Goal: Check status: Check status

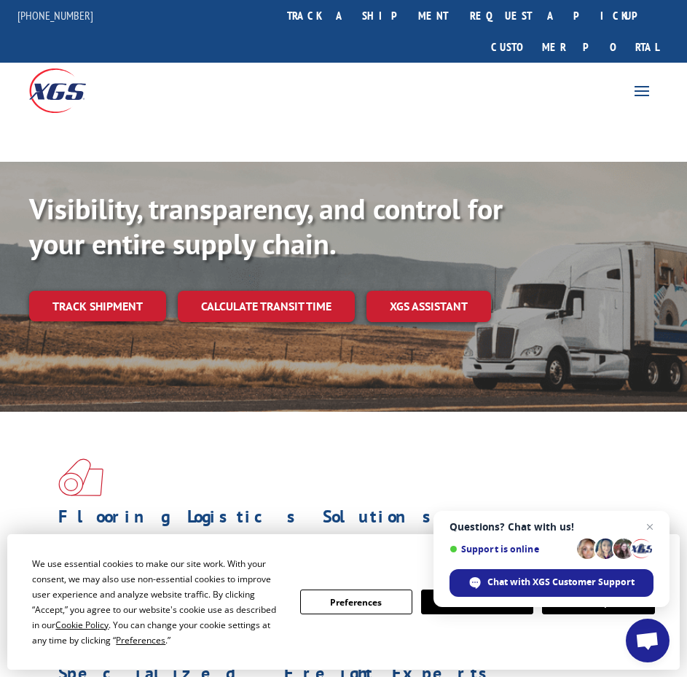
click at [109, 291] on link "Track shipment" at bounding box center [97, 306] width 137 height 31
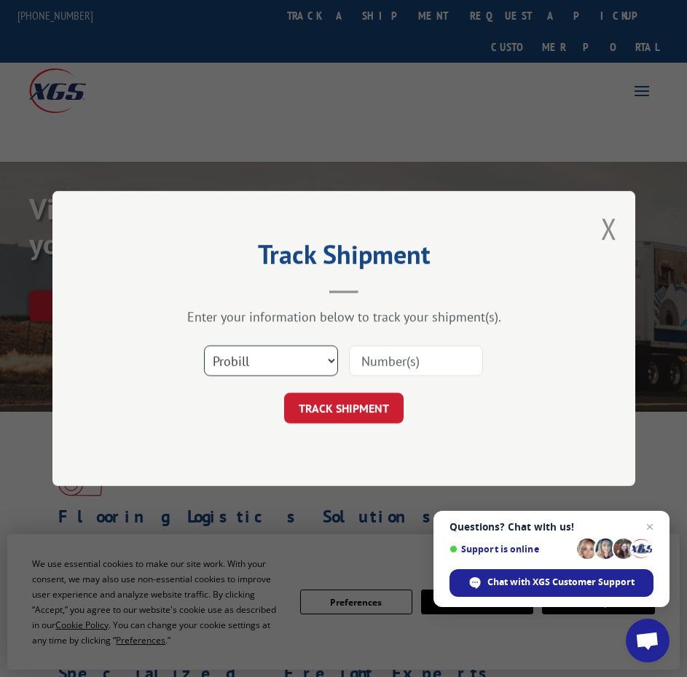
click at [243, 358] on select "Select category... Probill BOL PO" at bounding box center [271, 360] width 134 height 31
click at [394, 357] on input at bounding box center [416, 360] width 134 height 31
paste input "17347754"
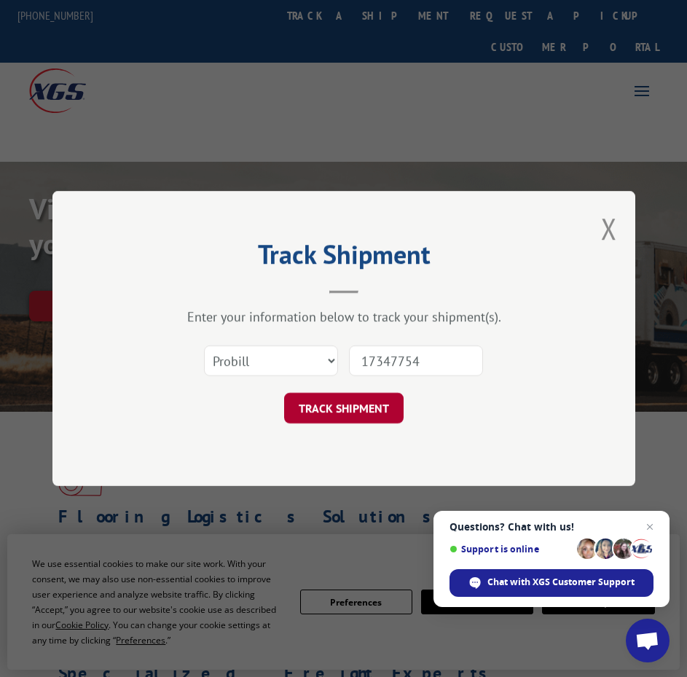
type input "17347754"
click at [341, 416] on button "TRACK SHIPMENT" at bounding box center [344, 408] width 120 height 31
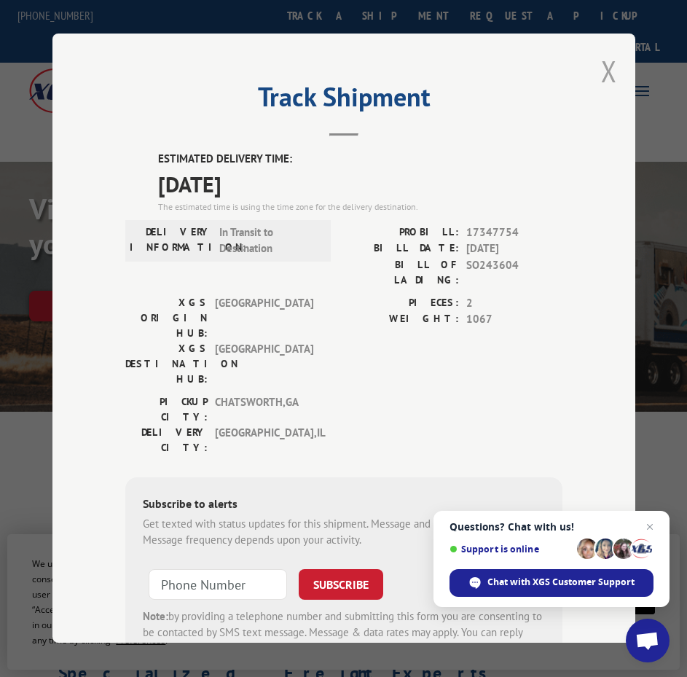
click at [611, 58] on button "Close modal" at bounding box center [609, 71] width 16 height 39
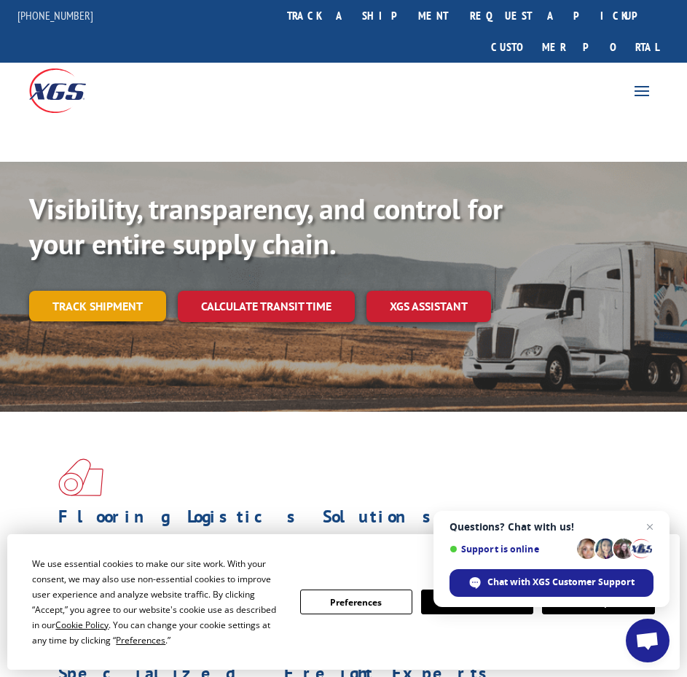
click at [93, 291] on link "Track shipment" at bounding box center [97, 306] width 137 height 31
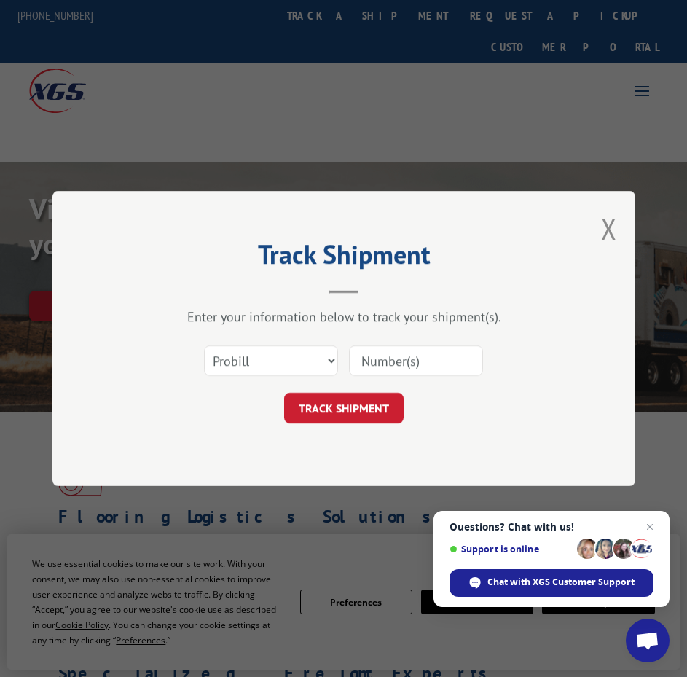
click at [410, 364] on input at bounding box center [416, 360] width 134 height 31
type input "17347754"
click at [316, 408] on button "TRACK SHIPMENT" at bounding box center [344, 408] width 120 height 31
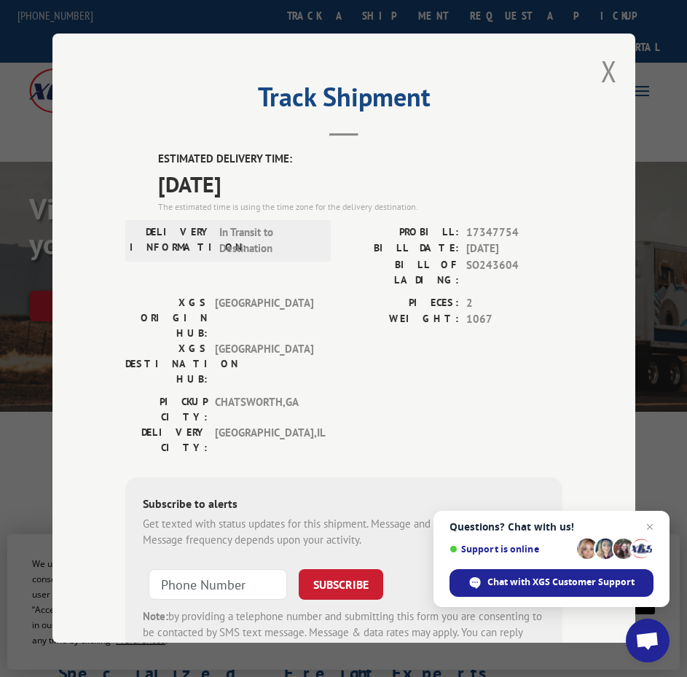
drag, startPoint x: 598, startPoint y: 72, endPoint x: 572, endPoint y: 71, distance: 26.2
click at [601, 71] on button "Close modal" at bounding box center [609, 71] width 16 height 39
